Goal: Find specific page/section: Find specific page/section

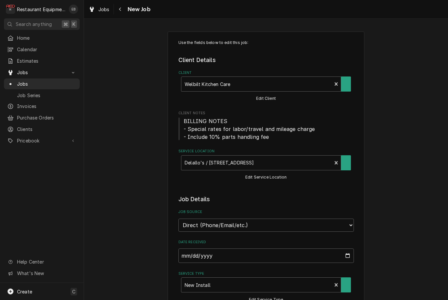
scroll to position [0, 0]
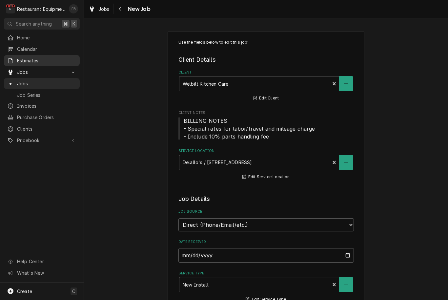
click at [23, 59] on span "Estimates" at bounding box center [46, 60] width 59 height 7
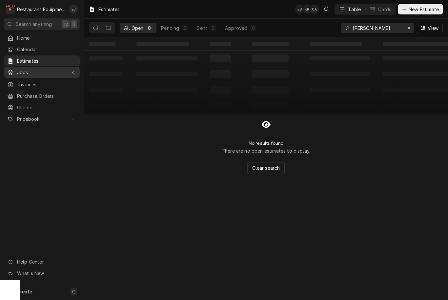
click at [20, 70] on span "Jobs" at bounding box center [41, 72] width 49 height 7
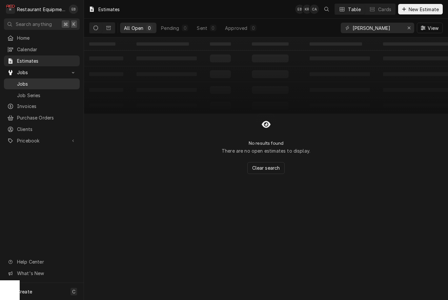
click at [25, 80] on span "Jobs" at bounding box center [46, 83] width 59 height 7
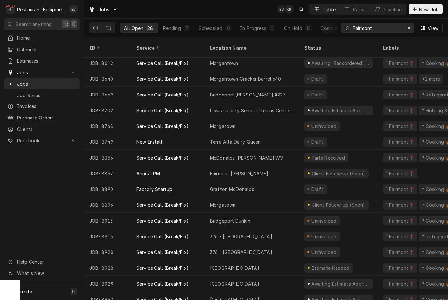
scroll to position [191, 0]
click at [110, 28] on icon "Dynamic Content Wrapper" at bounding box center [108, 28] width 5 height 4
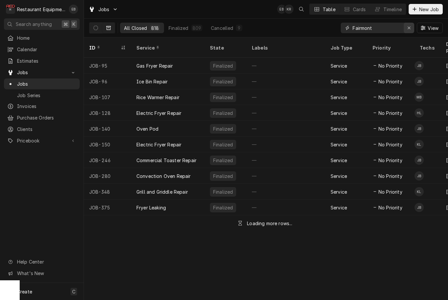
click at [408, 30] on div "Erase input" at bounding box center [408, 28] width 7 height 7
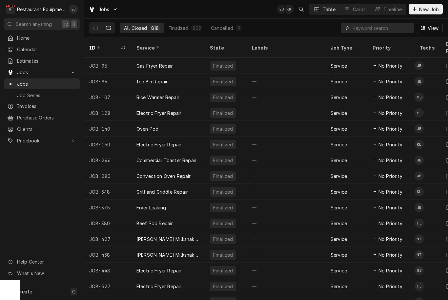
click at [385, 29] on input "Dynamic Content Wrapper" at bounding box center [383, 28] width 62 height 10
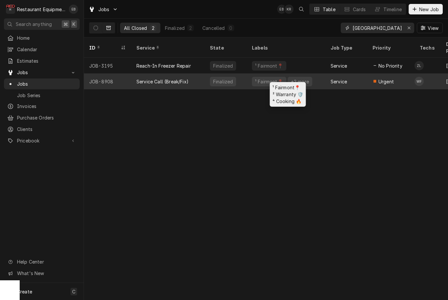
type input "Waynesburg"
click at [320, 75] on div "¹ Fairmont📍 +2 more" at bounding box center [286, 81] width 79 height 16
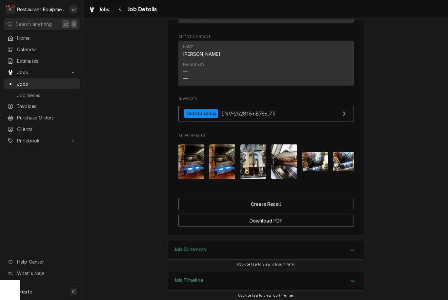
scroll to position [734, 0]
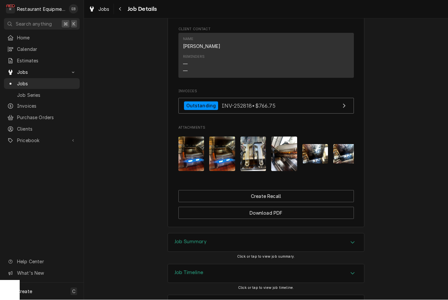
click at [292, 251] on div "Job Summary" at bounding box center [266, 242] width 196 height 18
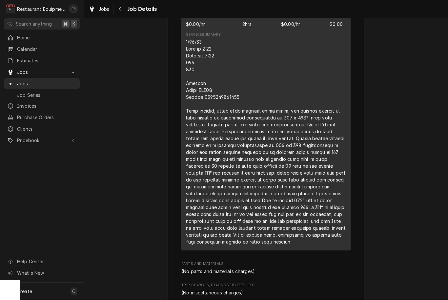
scroll to position [1119, 0]
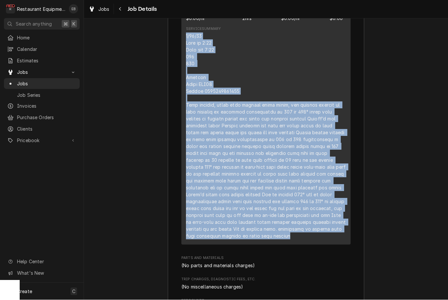
copy div "1/86/10 Lore ip 1:18 Dolo sit 9:84 544 540 Ametcon Adipi ELI56 Seddoe 429107140…"
